Goal: Information Seeking & Learning: Find specific fact

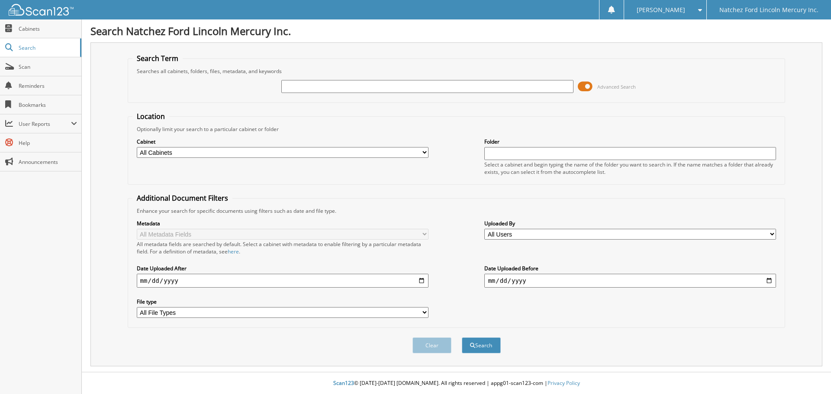
click at [302, 90] on input "text" at bounding box center [427, 86] width 292 height 13
type input "a79151"
click at [462, 338] on button "Search" at bounding box center [481, 346] width 39 height 16
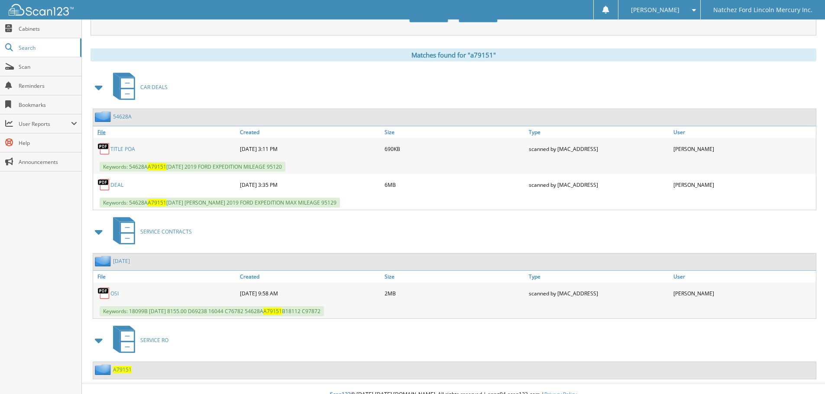
scroll to position [343, 0]
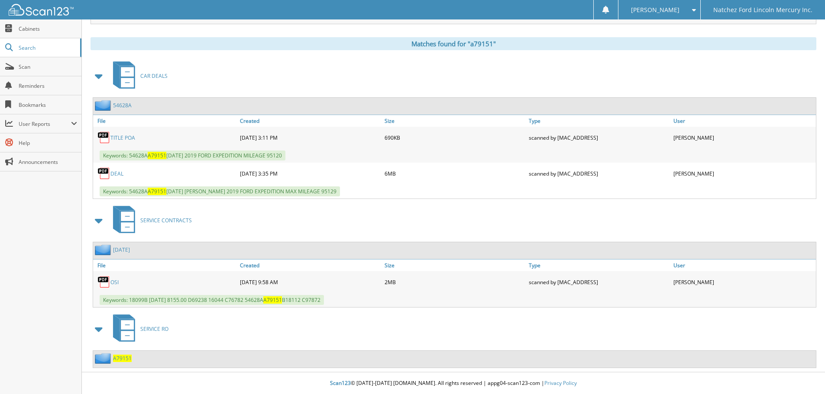
click at [124, 106] on link "54628A" at bounding box center [122, 105] width 19 height 7
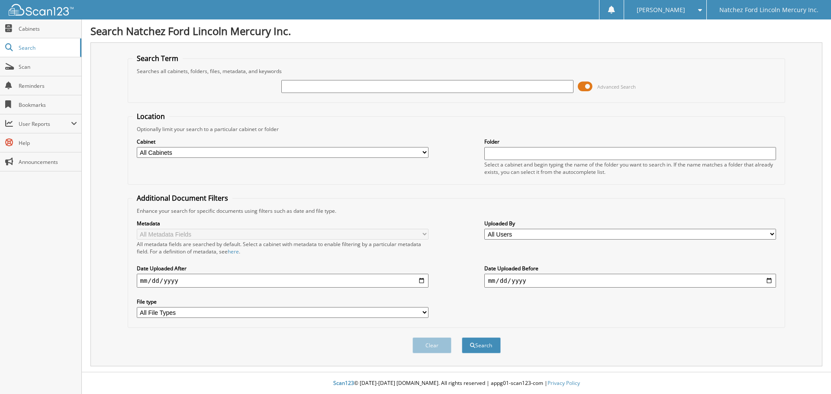
click at [307, 84] on input "text" at bounding box center [427, 86] width 292 height 13
type input "necaise"
click at [462, 338] on button "Search" at bounding box center [481, 346] width 39 height 16
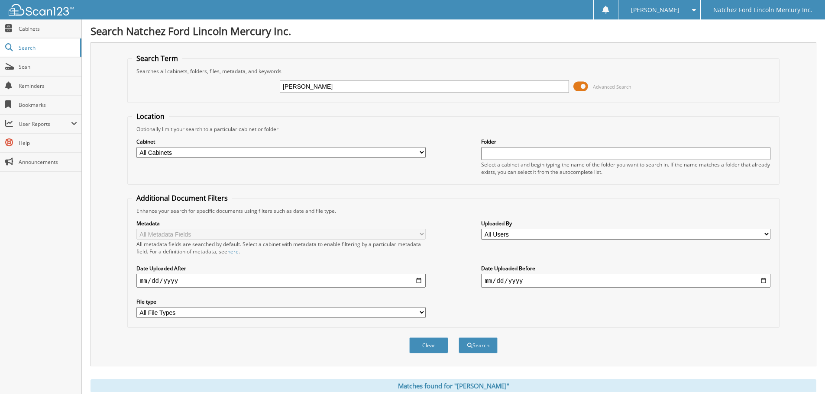
click at [310, 85] on input "necaise" at bounding box center [424, 86] width 289 height 13
click at [309, 87] on input "necaise" at bounding box center [424, 86] width 289 height 13
type input "a45757"
click at [459, 338] on button "Search" at bounding box center [478, 346] width 39 height 16
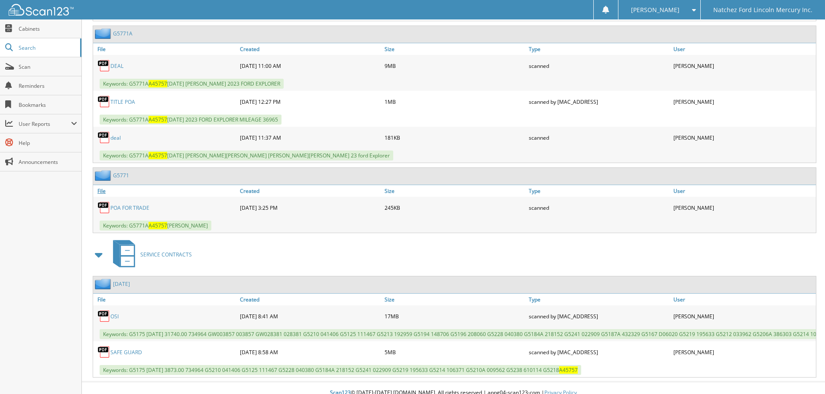
scroll to position [609, 0]
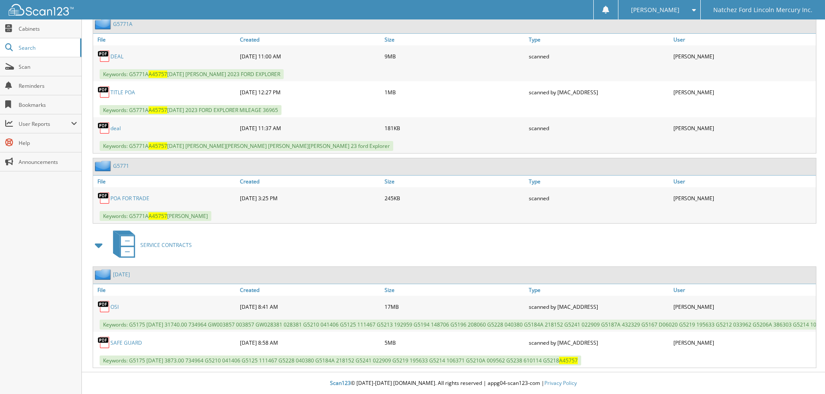
click at [117, 162] on link "G5771" at bounding box center [121, 165] width 16 height 7
